Goal: Find specific page/section: Find specific page/section

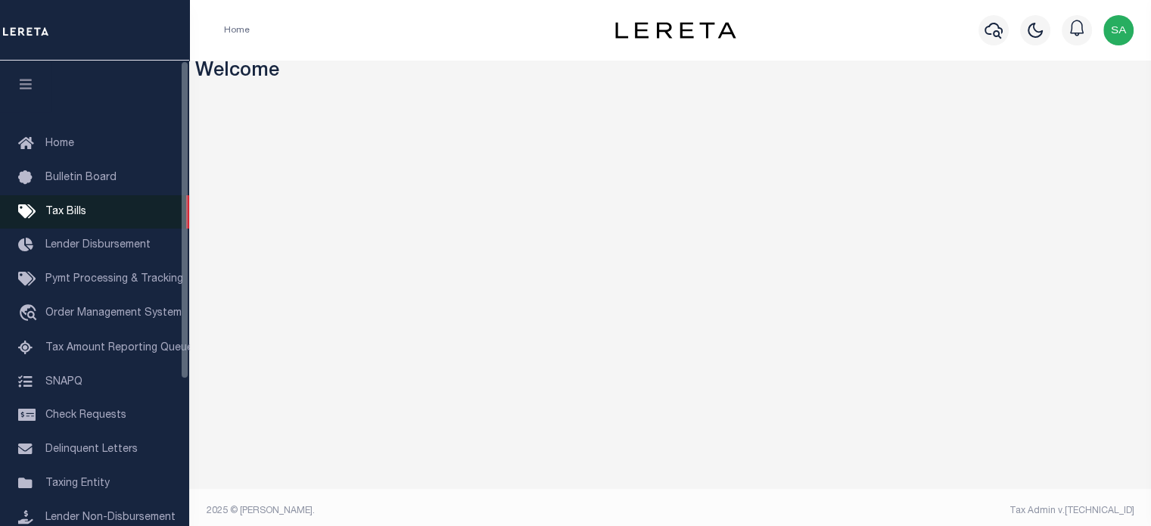
click at [86, 208] on link "Tax Bills" at bounding box center [94, 212] width 189 height 34
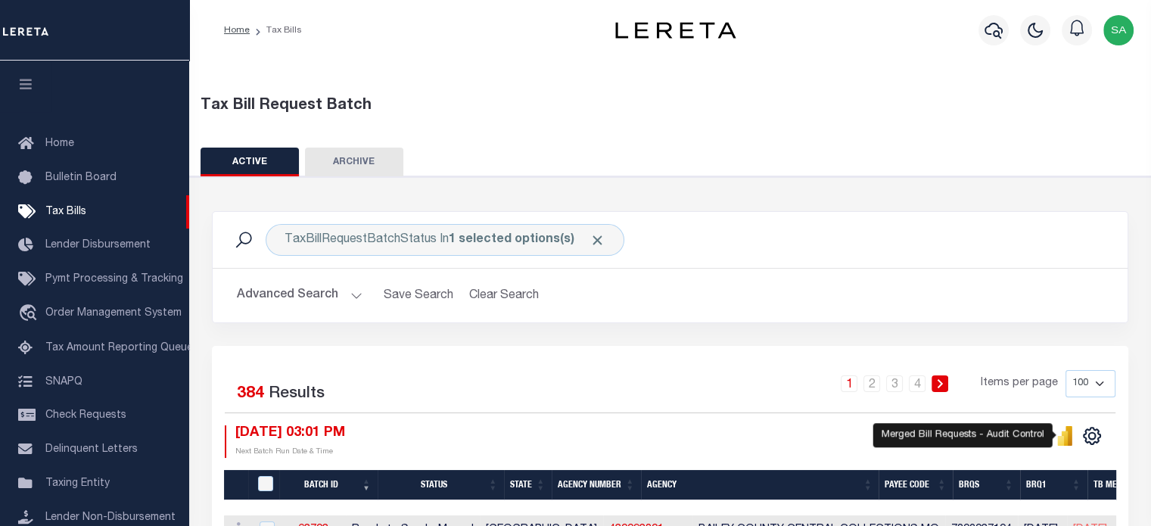
click at [1060, 436] on icon "" at bounding box center [1064, 436] width 17 height 20
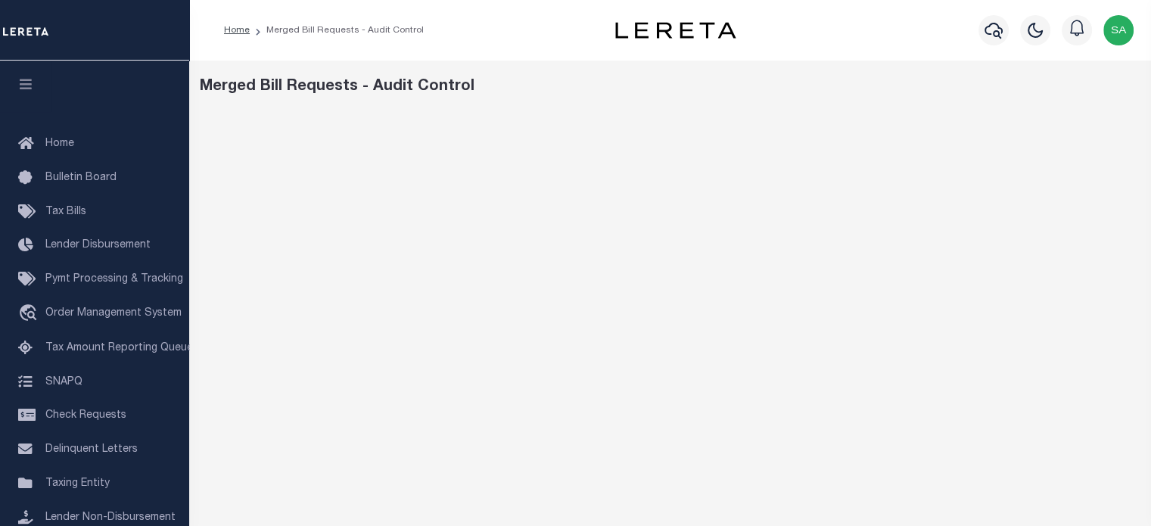
click at [641, 85] on div "Merged Bill Requests - Audit Control" at bounding box center [670, 87] width 941 height 23
